Goal: Complete application form: Complete application form

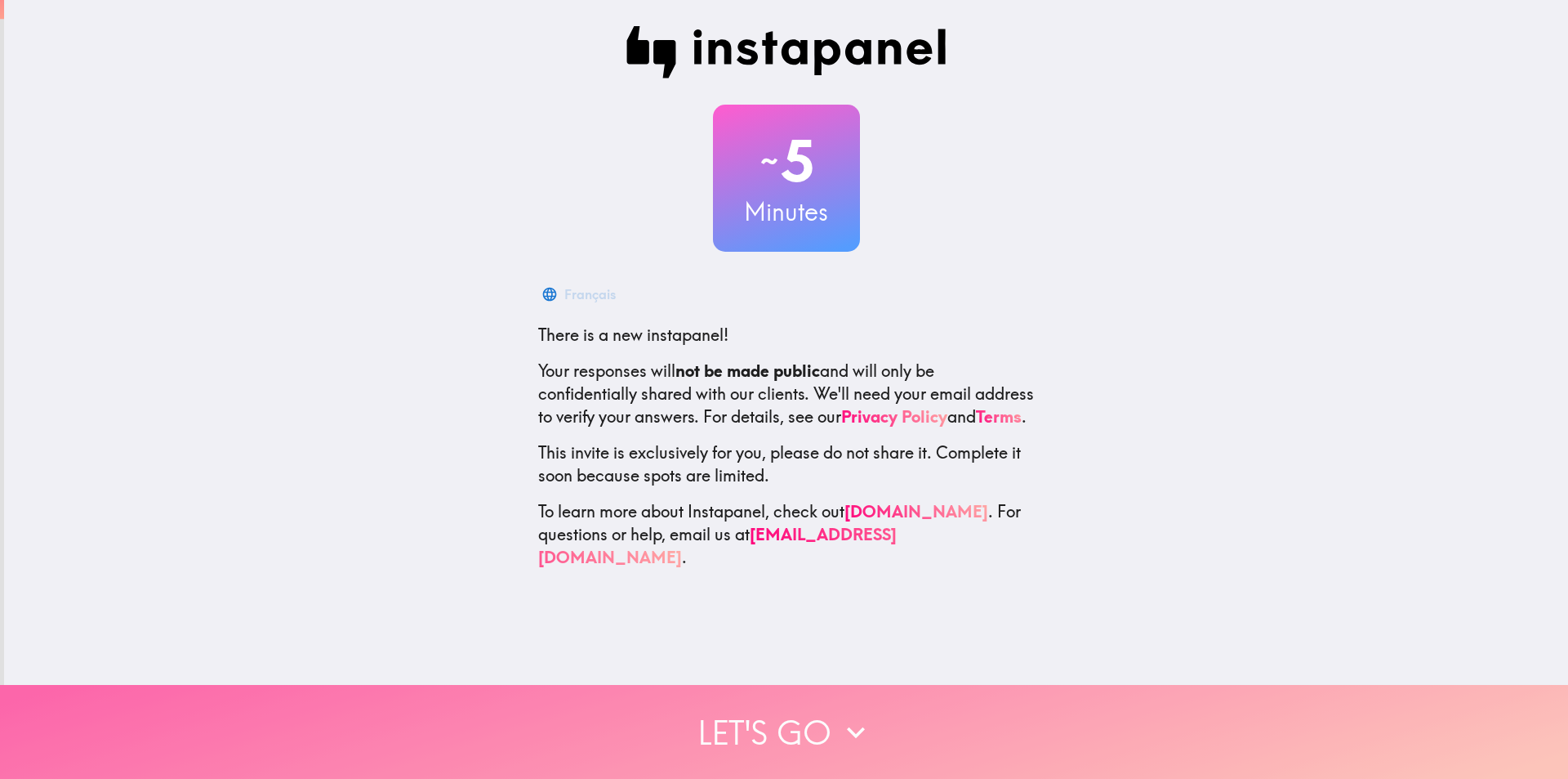
click at [806, 723] on button "Let's go" at bounding box center [784, 731] width 1568 height 94
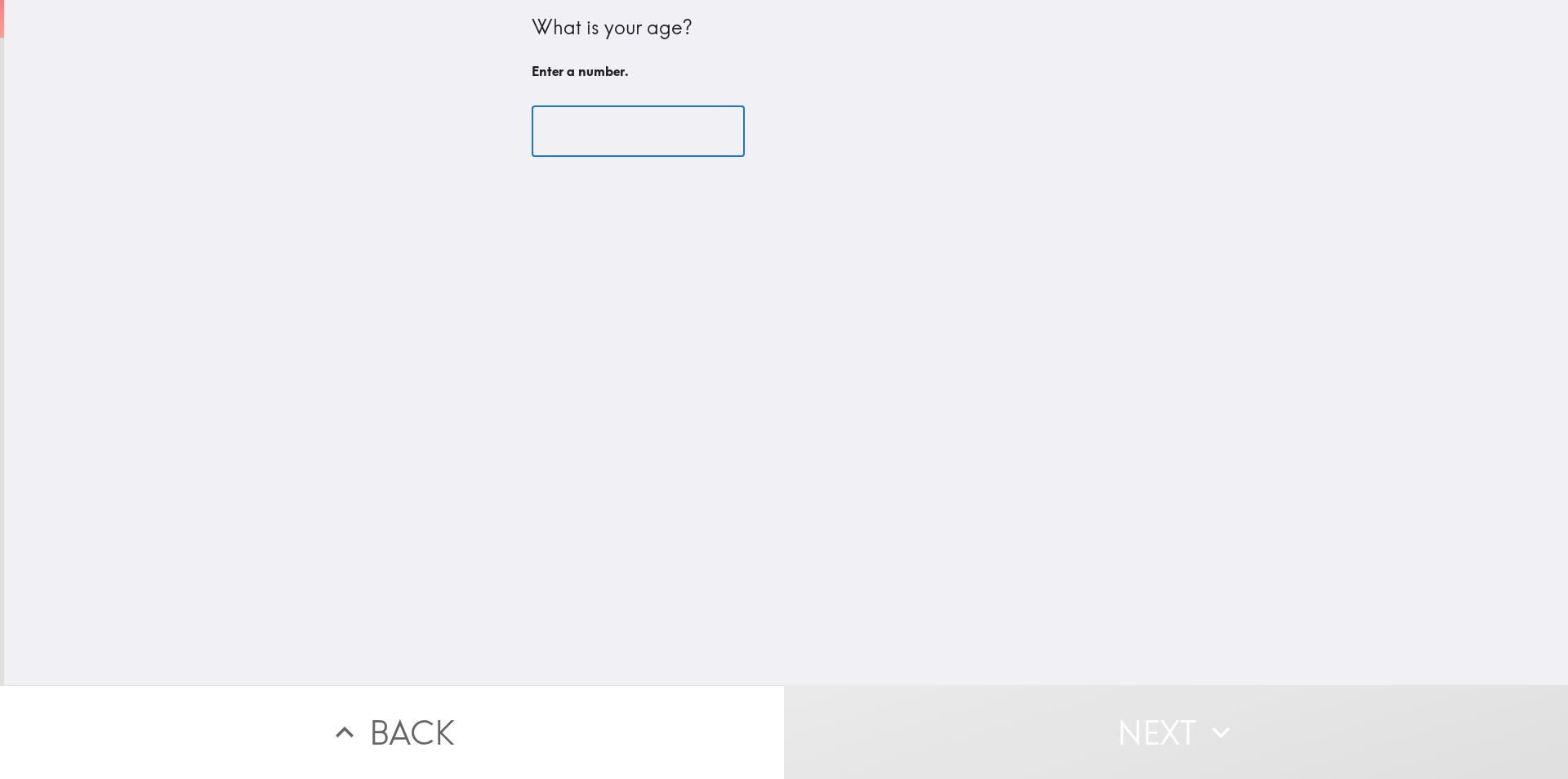
click at [559, 128] on input "number" at bounding box center [638, 132] width 213 height 51
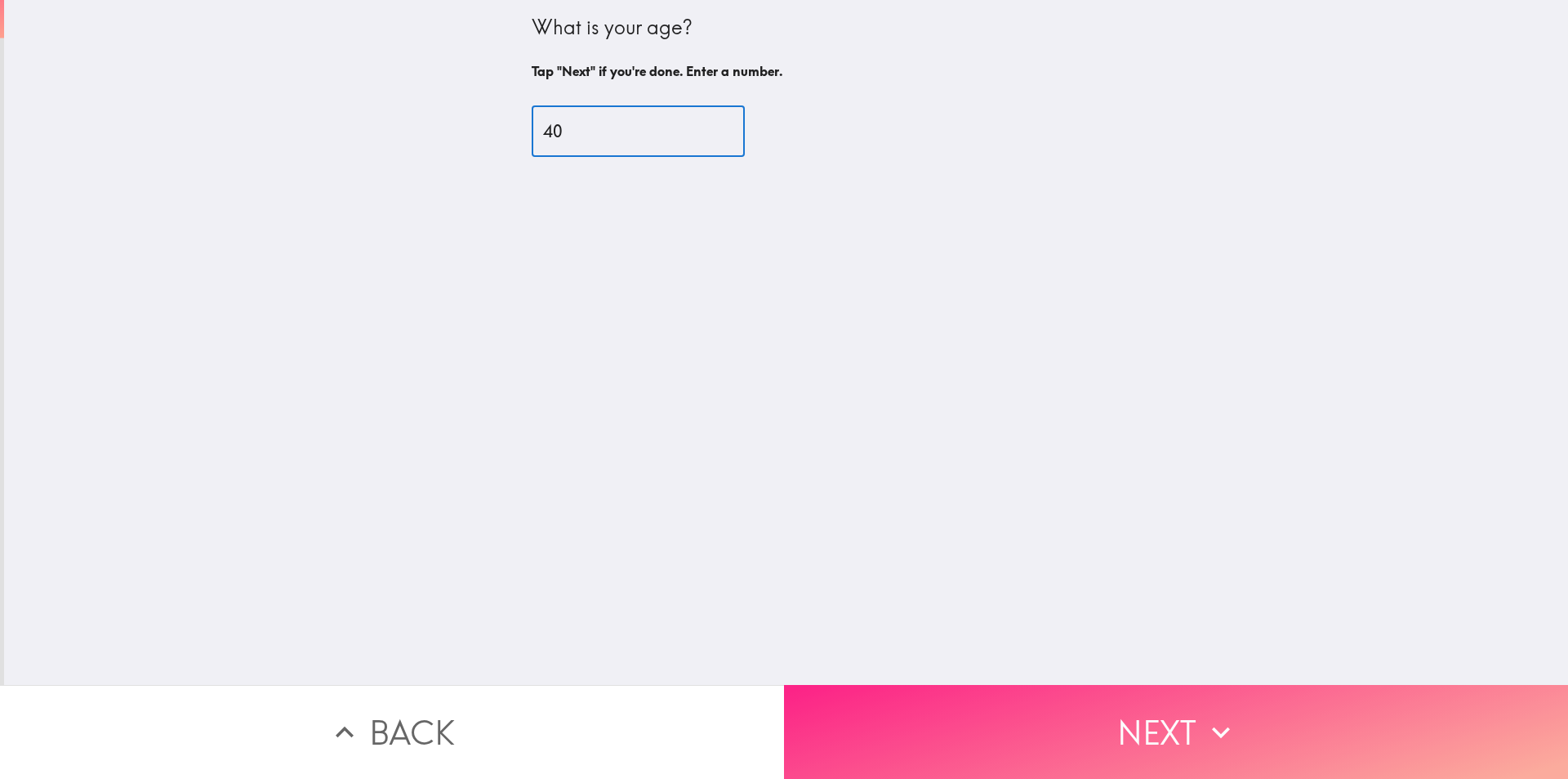
type input "40"
click at [1124, 714] on button "Next" at bounding box center [1176, 731] width 784 height 94
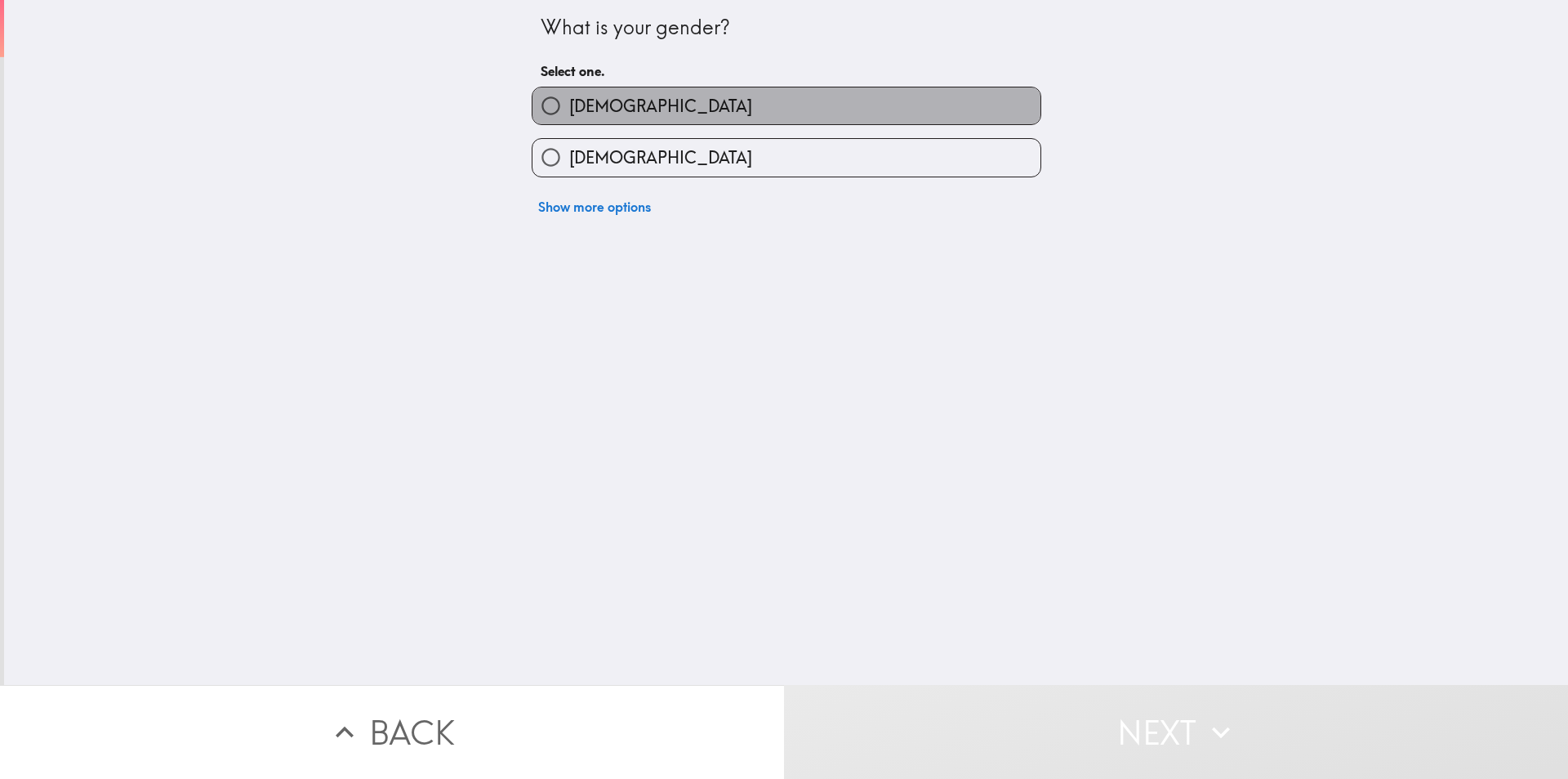
click at [587, 97] on span "[DEMOGRAPHIC_DATA]" at bounding box center [660, 107] width 183 height 23
click at [569, 97] on input "[DEMOGRAPHIC_DATA]" at bounding box center [550, 106] width 37 height 37
radio input "true"
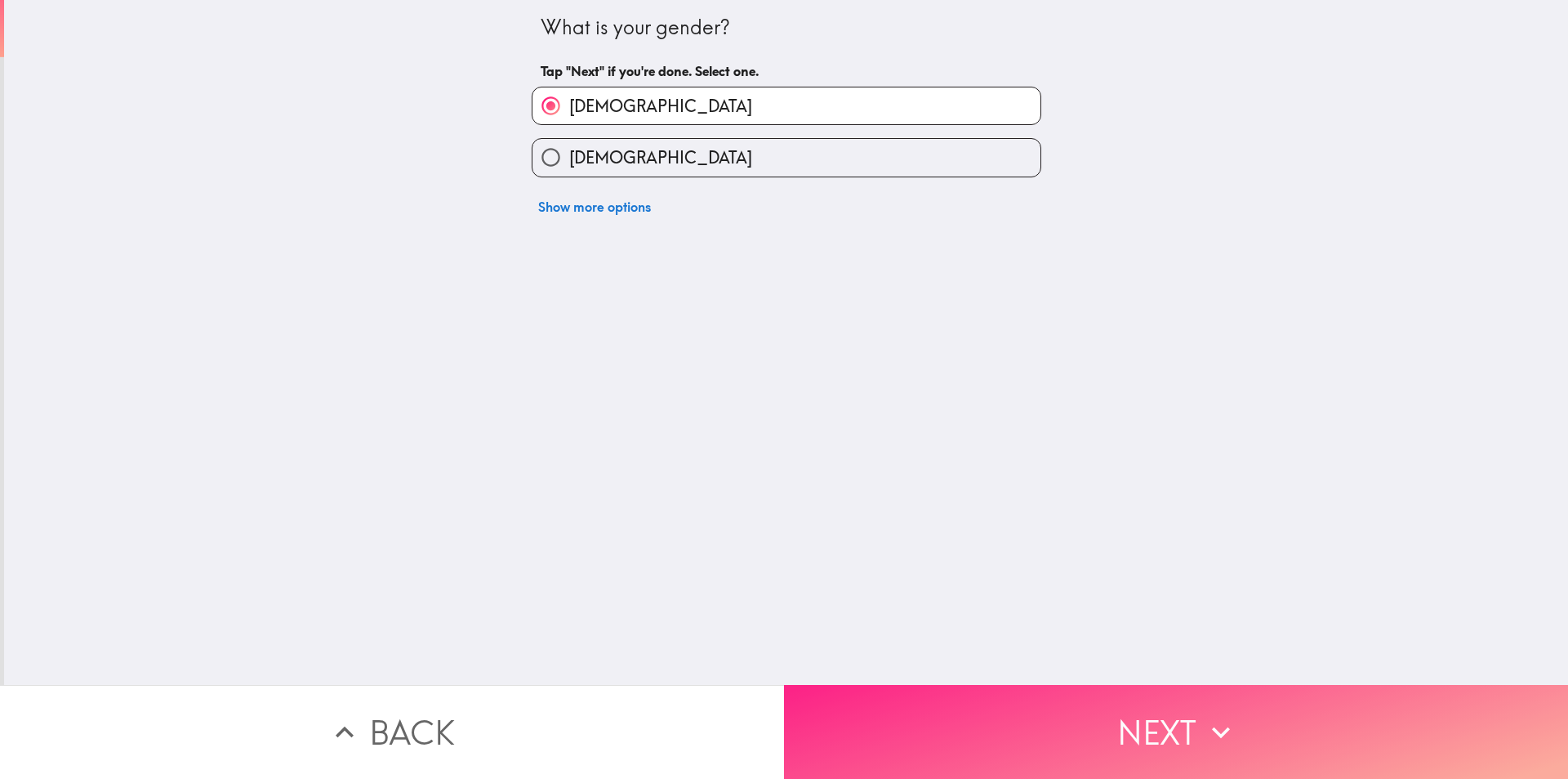
click at [1105, 697] on button "Next" at bounding box center [1176, 731] width 784 height 94
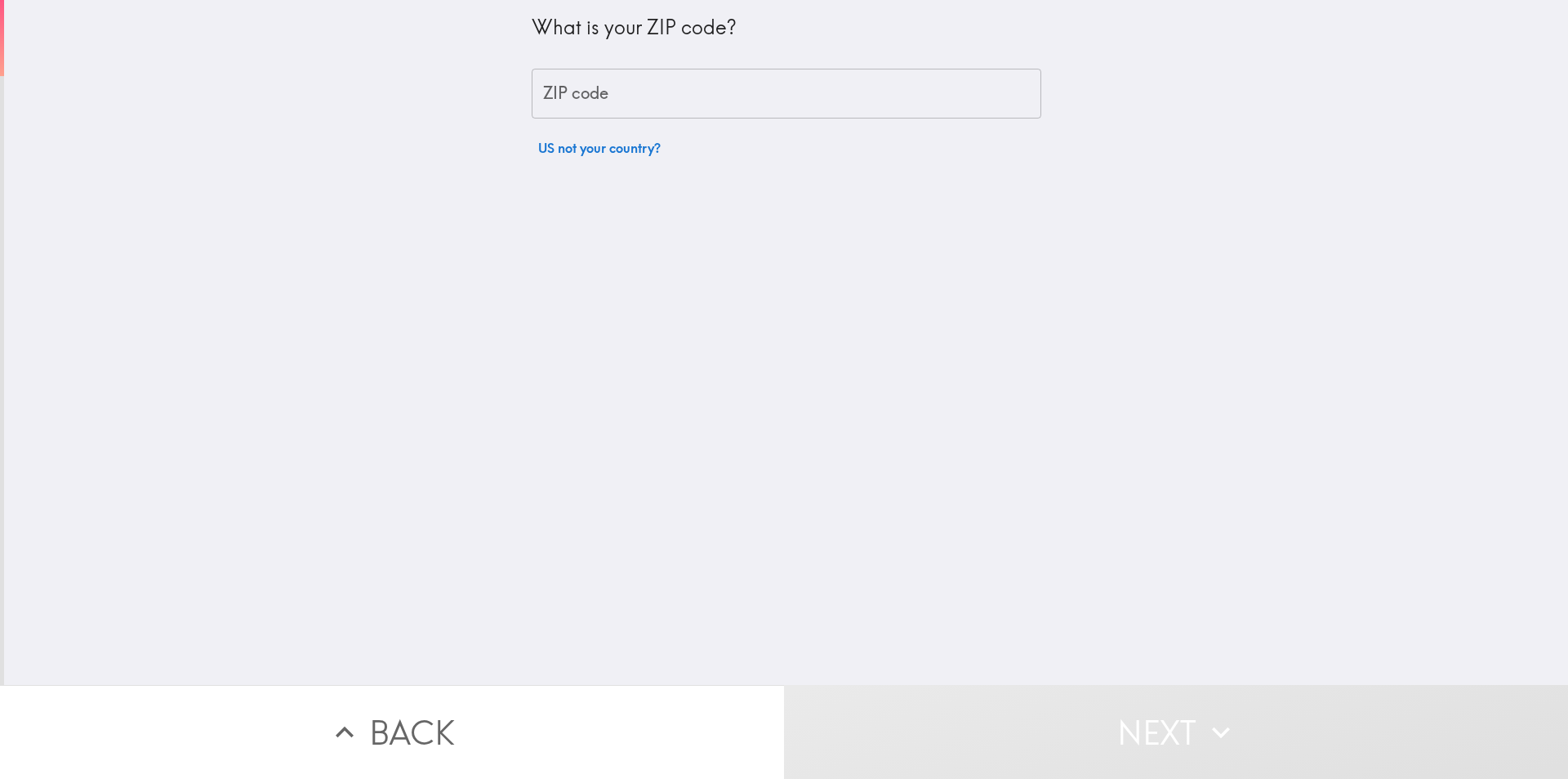
click at [586, 79] on input "ZIP code" at bounding box center [786, 94] width 510 height 51
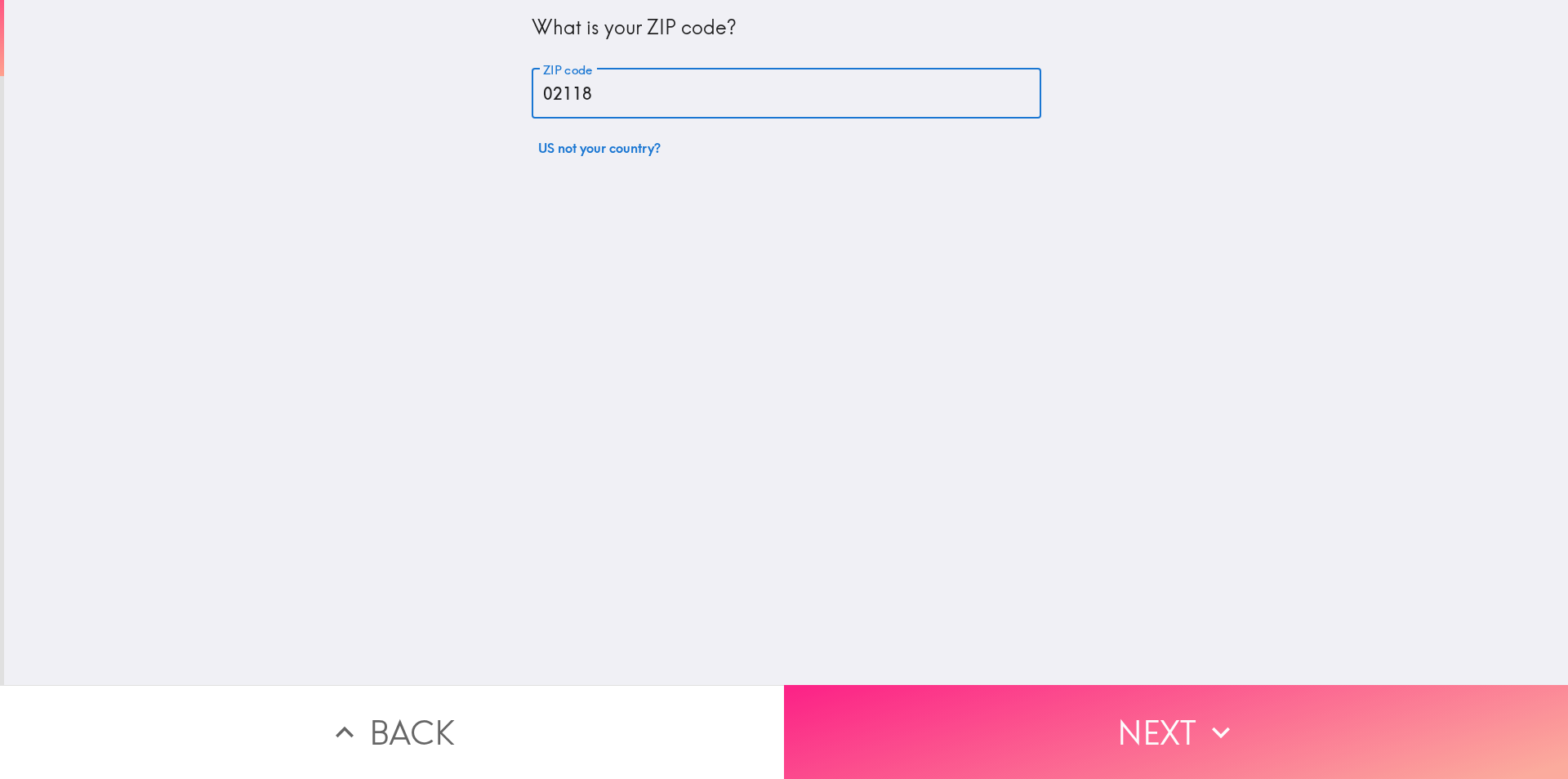
type input "02118"
click at [1132, 721] on button "Next" at bounding box center [1176, 731] width 784 height 94
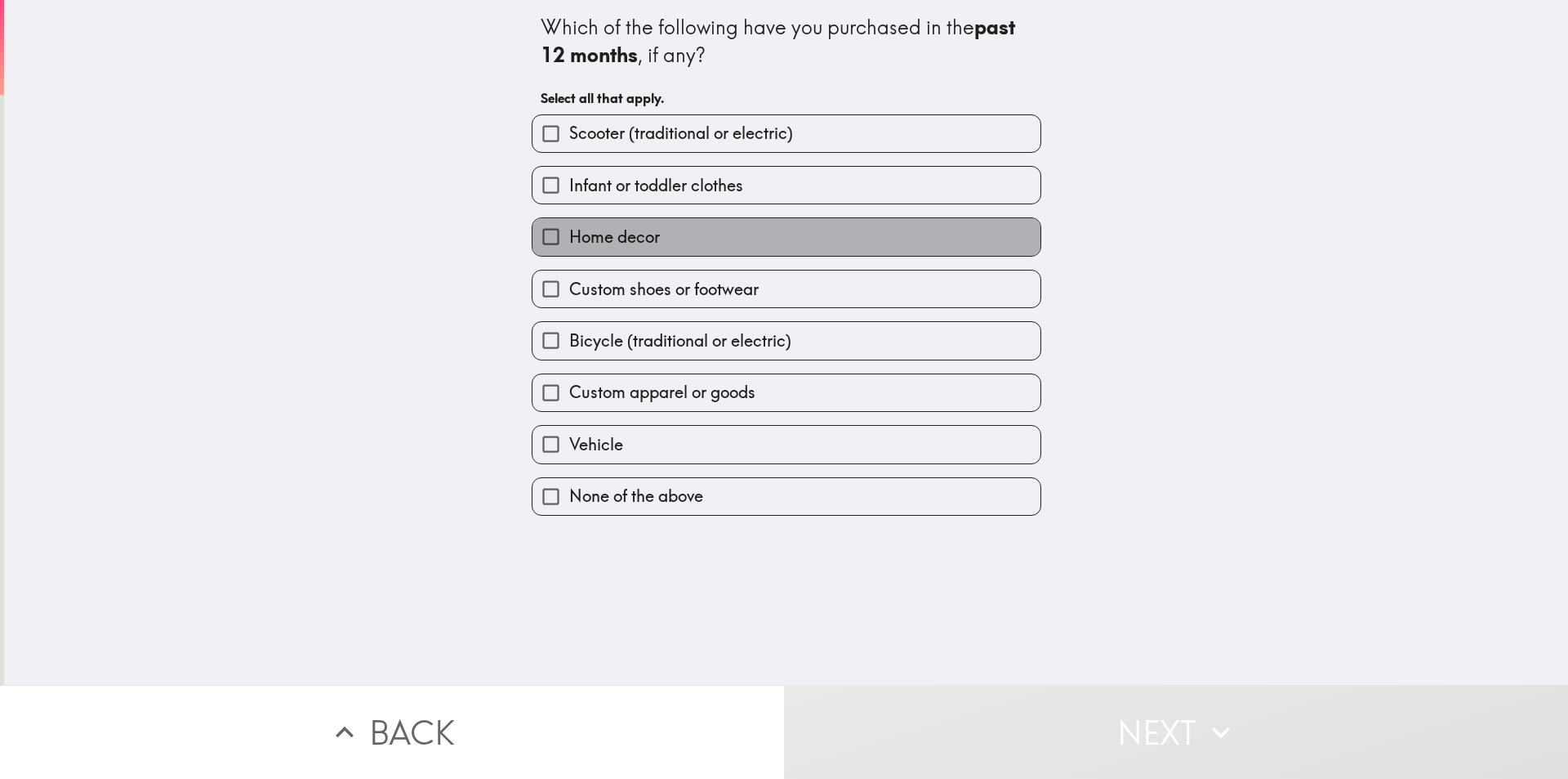
click at [637, 245] on span "Home decor" at bounding box center [614, 238] width 90 height 23
click at [569, 245] on input "Home decor" at bounding box center [550, 236] width 37 height 37
checkbox input "true"
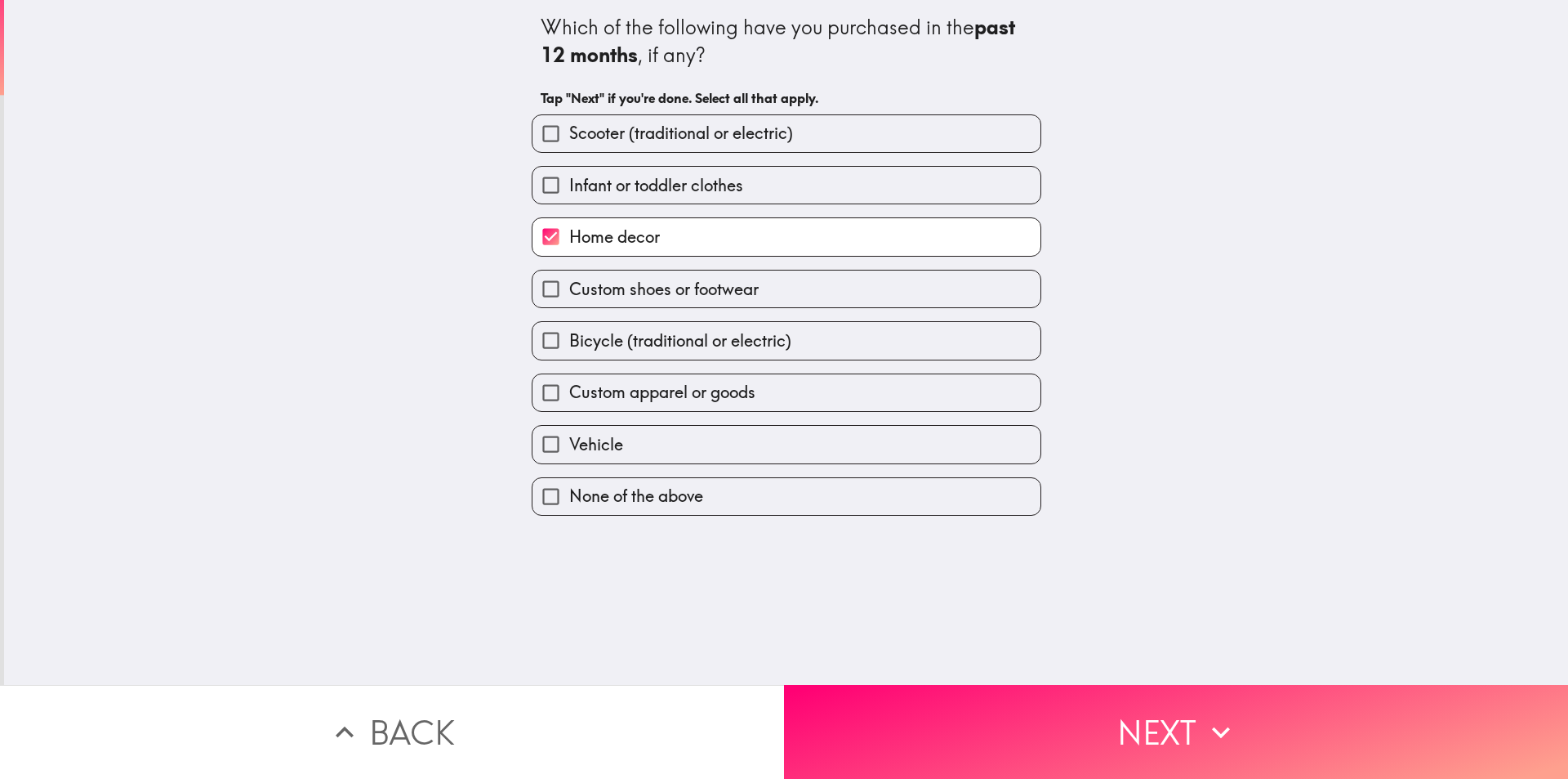
click at [645, 190] on span "Infant or toddler clothes" at bounding box center [656, 186] width 174 height 23
click at [569, 190] on input "Infant or toddler clothes" at bounding box center [550, 185] width 37 height 37
checkbox input "true"
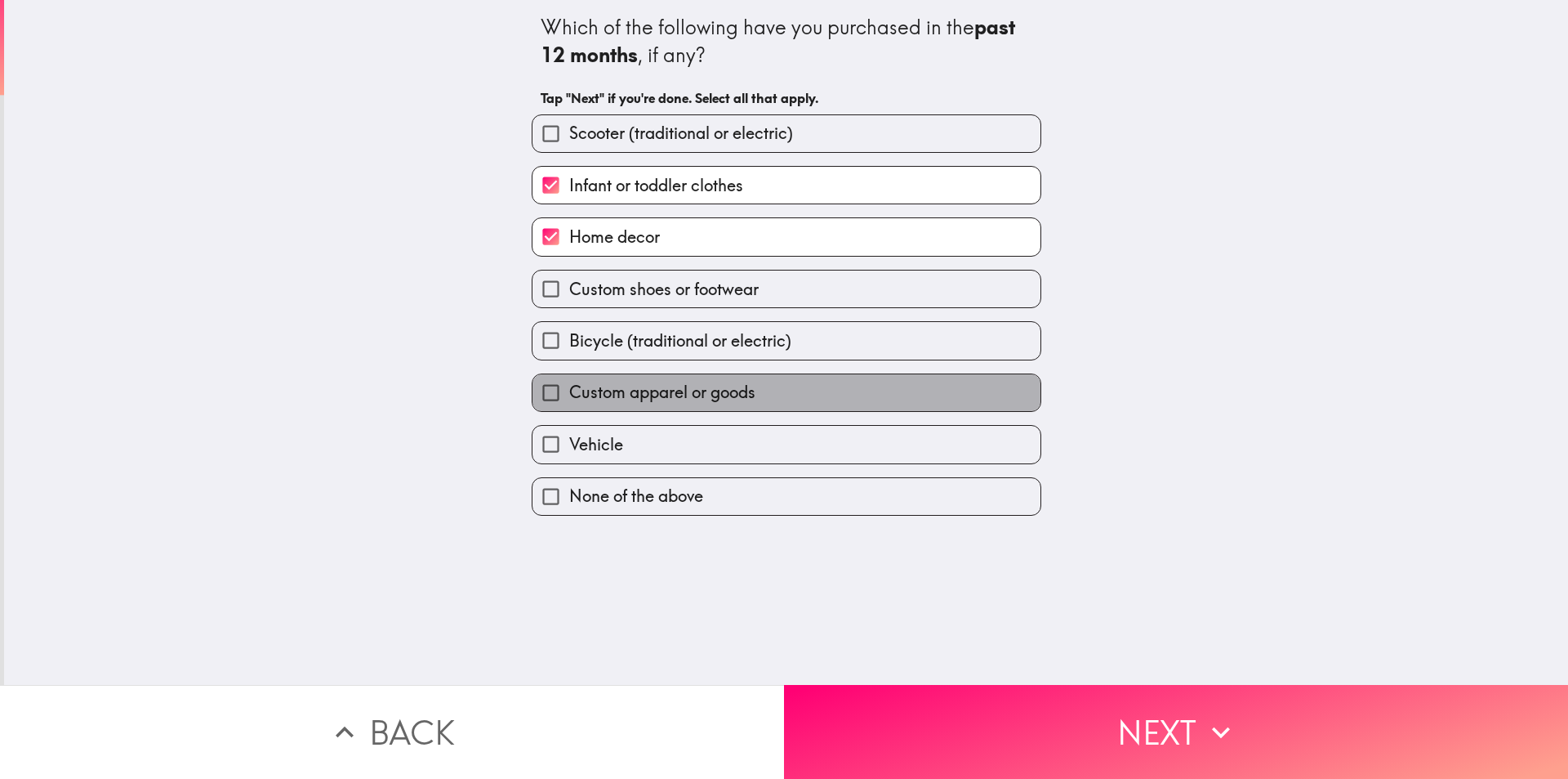
click at [680, 405] on label "Custom apparel or goods" at bounding box center [786, 393] width 508 height 37
click at [569, 405] on input "Custom apparel or goods" at bounding box center [550, 393] width 37 height 37
checkbox input "true"
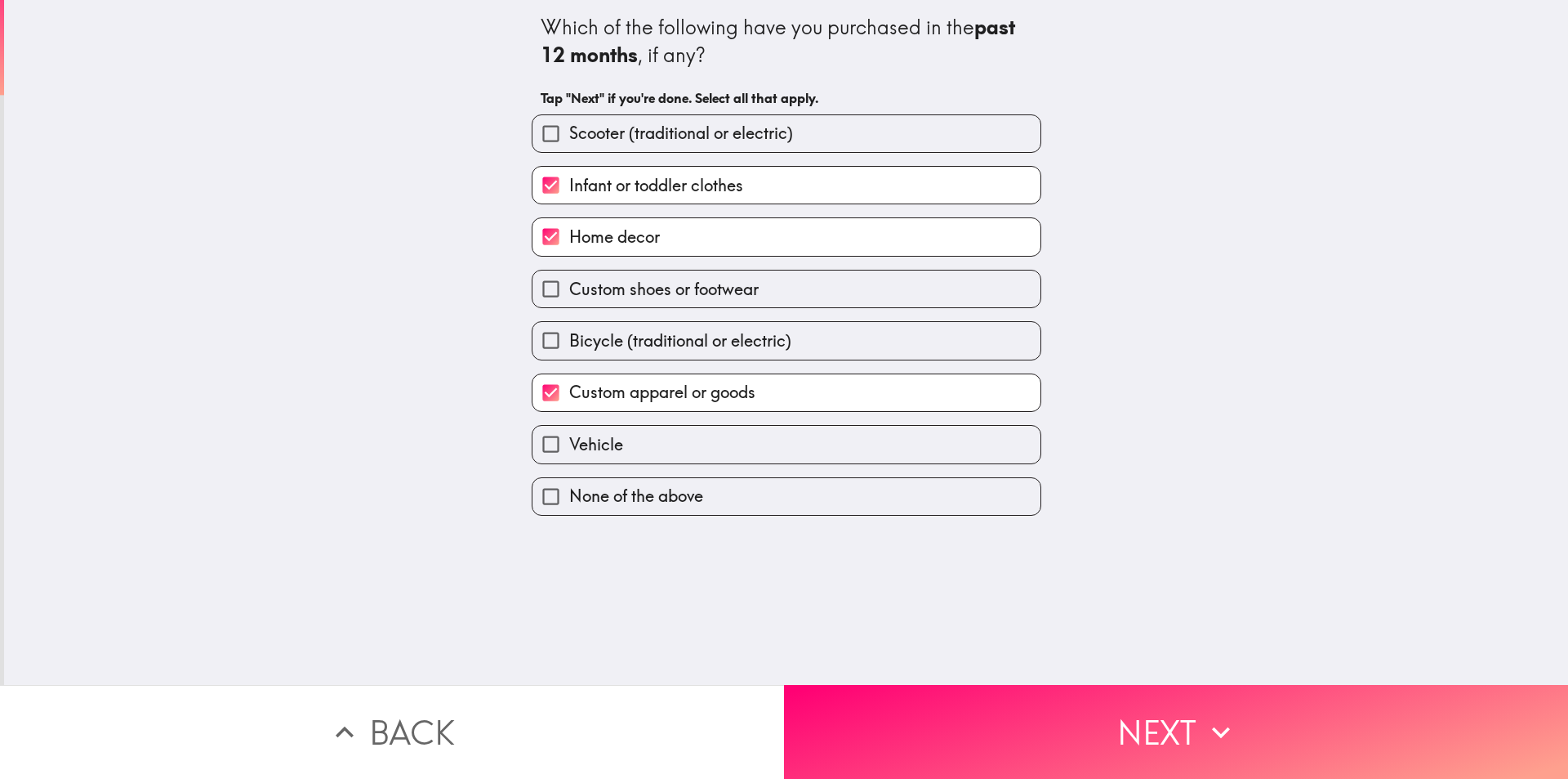
click at [659, 289] on span "Custom shoes or footwear" at bounding box center [663, 290] width 189 height 23
click at [569, 289] on input "Custom shoes or footwear" at bounding box center [550, 289] width 37 height 37
checkbox input "true"
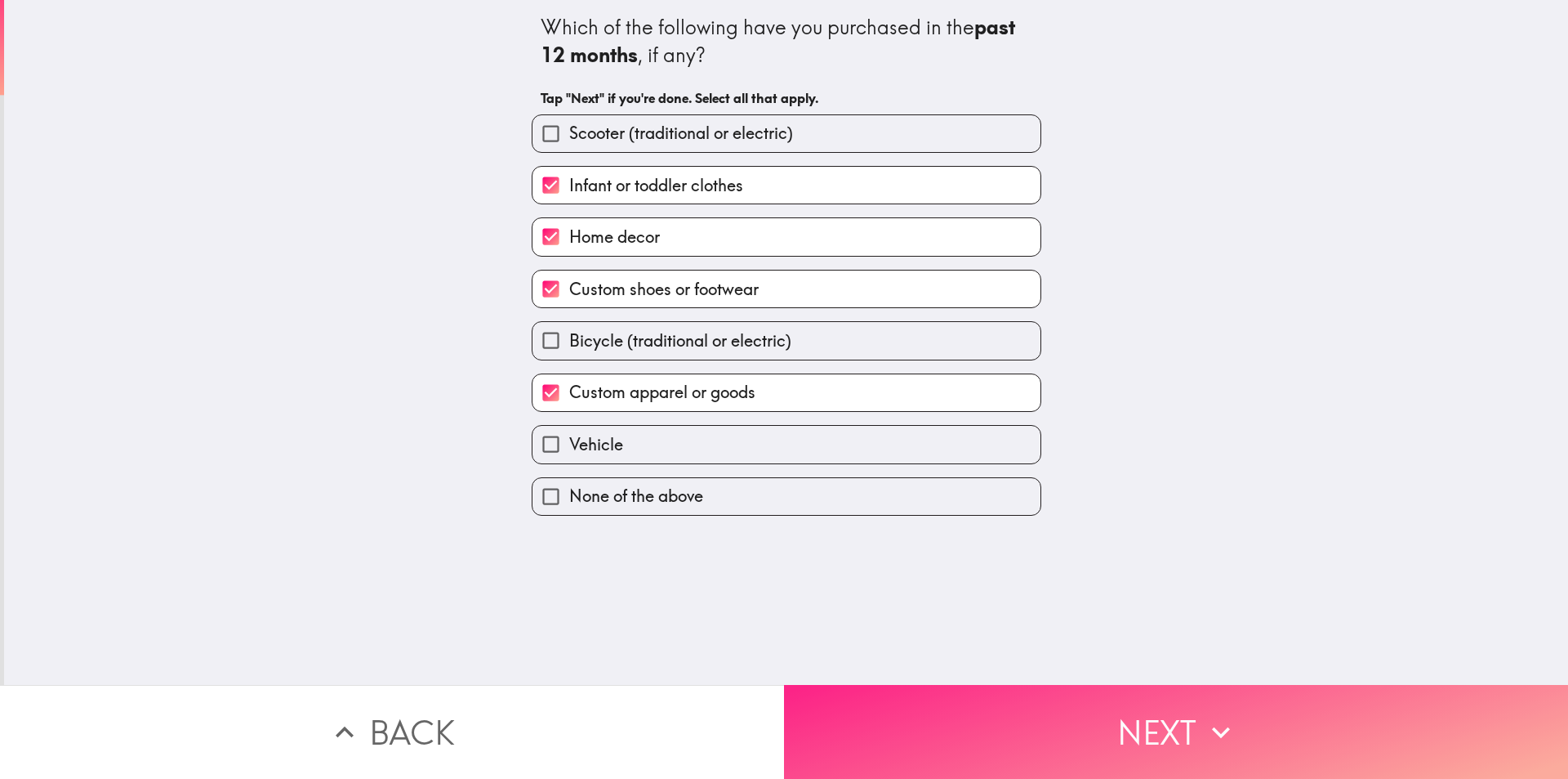
click at [1151, 709] on button "Next" at bounding box center [1176, 731] width 784 height 94
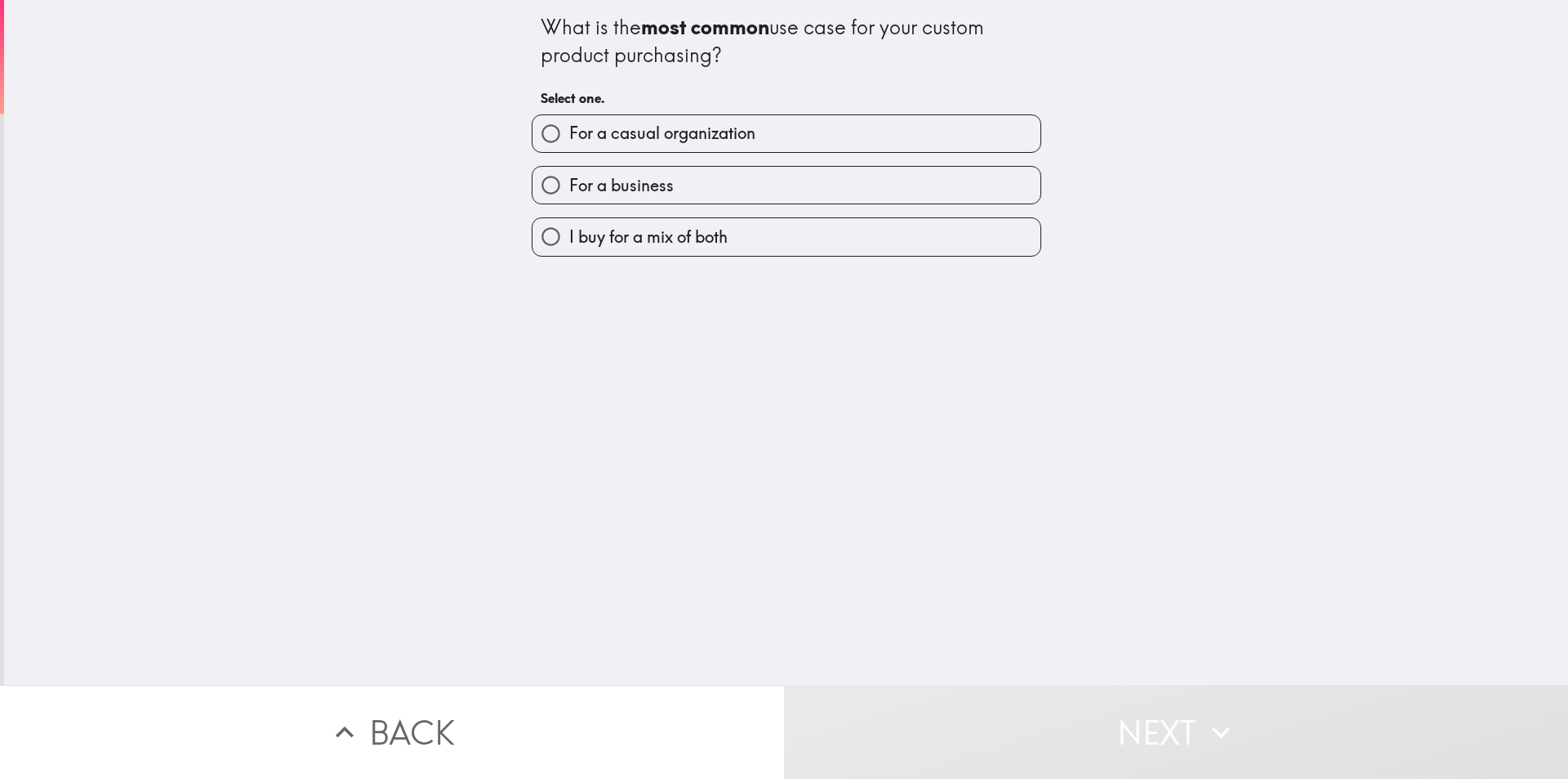
click at [682, 231] on span "I buy for a mix of both" at bounding box center [648, 238] width 159 height 23
click at [569, 231] on input "I buy for a mix of both" at bounding box center [550, 236] width 37 height 37
radio input "true"
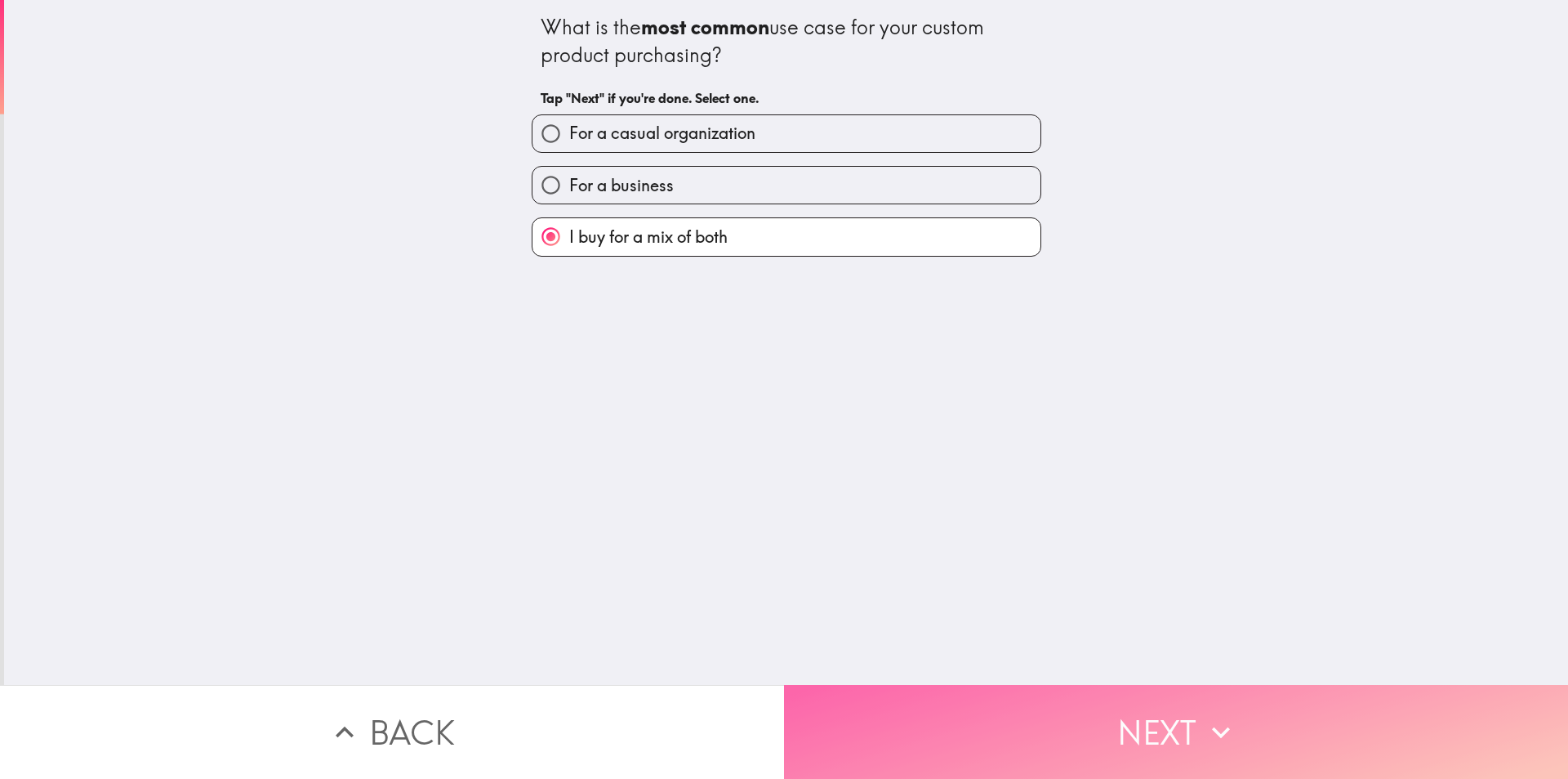
click at [1154, 709] on button "Next" at bounding box center [1176, 731] width 784 height 94
